Goal: Information Seeking & Learning: Learn about a topic

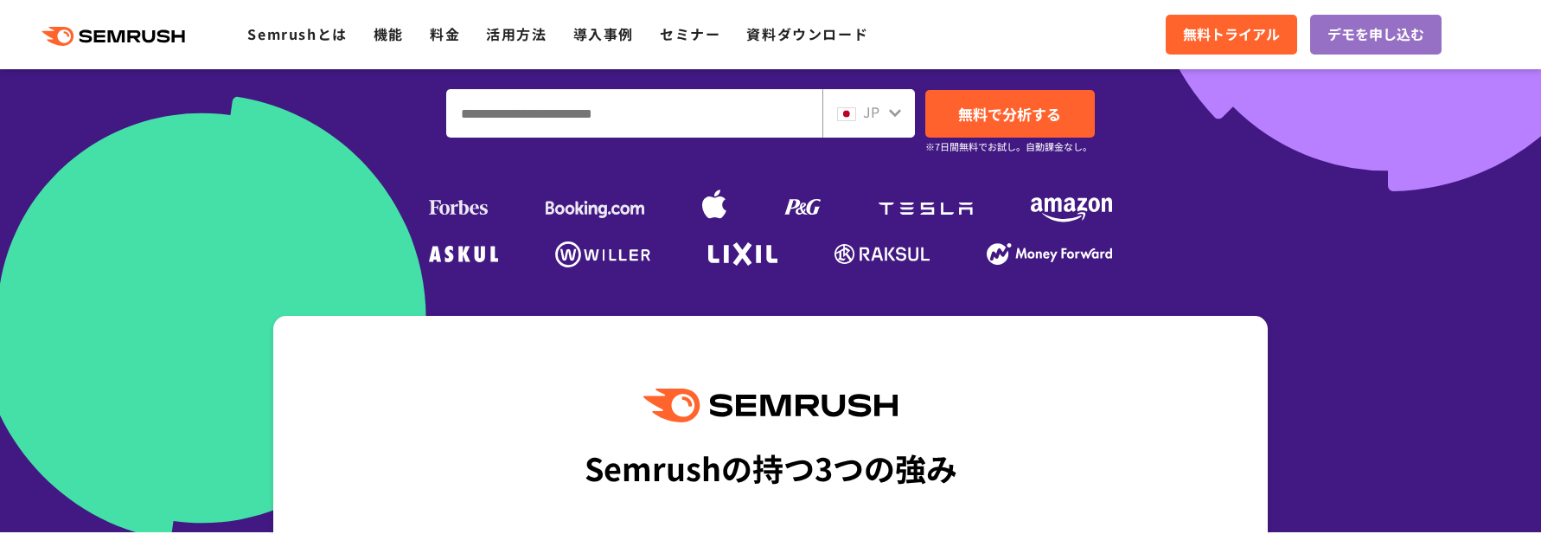
click at [611, 119] on input "ドメイン、キーワードまたはURLを入力してください" at bounding box center [634, 113] width 374 height 47
paste input "**********"
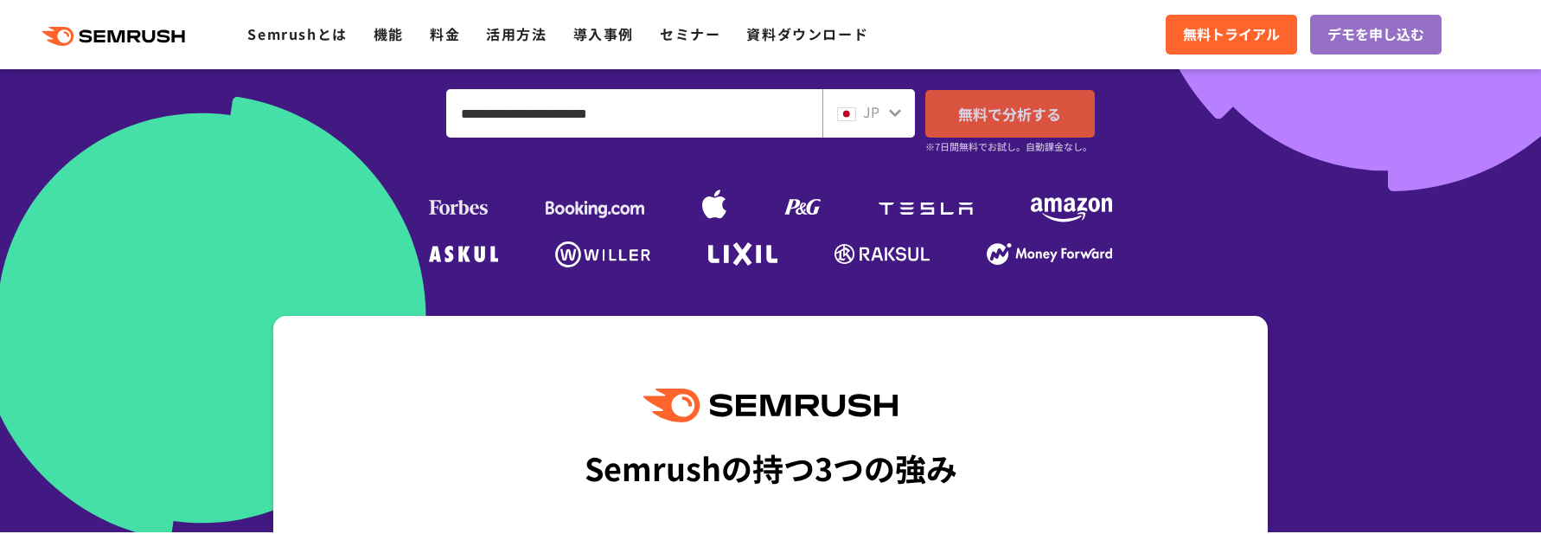
type input "**********"
click at [968, 126] on link "無料で分析する" at bounding box center [1009, 114] width 169 height 48
